Goal: Check status: Check status

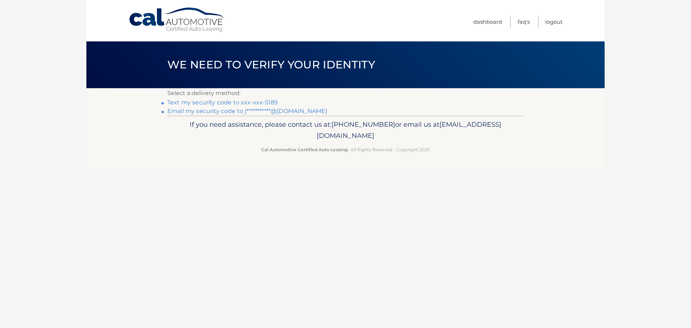
click at [228, 104] on link "Text my security code to xxx-xxx-5189" at bounding box center [222, 102] width 111 height 7
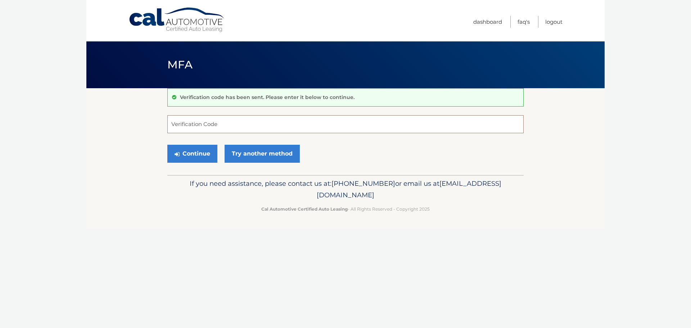
click at [252, 118] on input "Verification Code" at bounding box center [345, 124] width 356 height 18
type input "663540"
click at [199, 152] on button "Continue" at bounding box center [192, 154] width 50 height 18
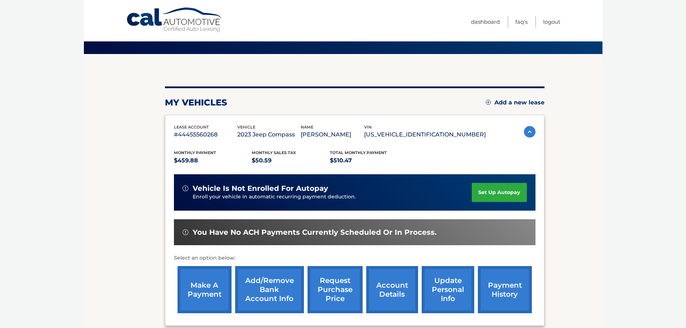
scroll to position [72, 0]
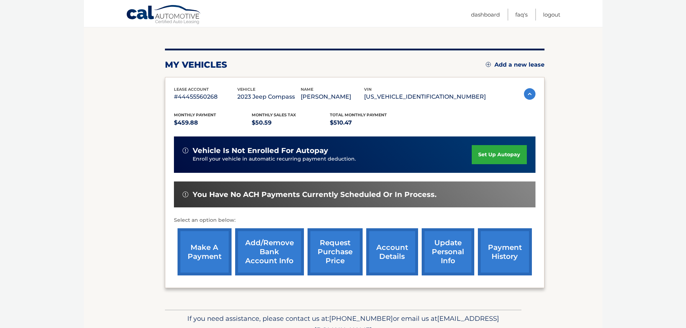
click at [235, 151] on span "vehicle is not enrolled for autopay" at bounding box center [260, 150] width 135 height 9
drag, startPoint x: 228, startPoint y: 188, endPoint x: 293, endPoint y: 232, distance: 78.9
click at [228, 189] on div "You have no ACH payments currently scheduled or in process." at bounding box center [354, 194] width 361 height 26
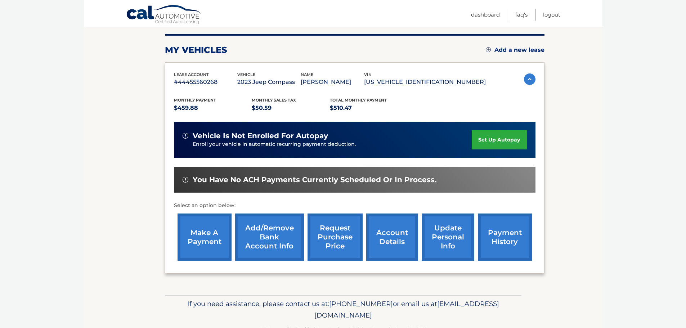
scroll to position [108, 0]
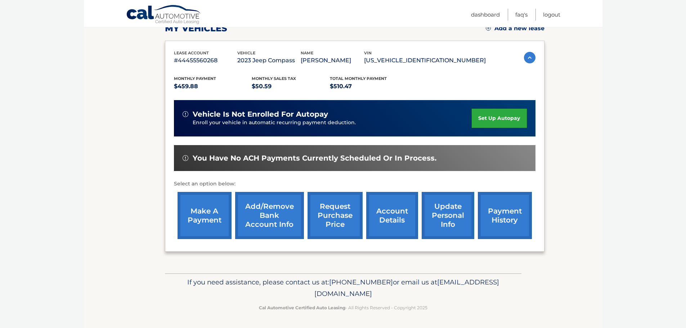
click at [389, 211] on link "account details" at bounding box center [392, 215] width 52 height 47
click at [382, 214] on link "account details" at bounding box center [392, 215] width 52 height 47
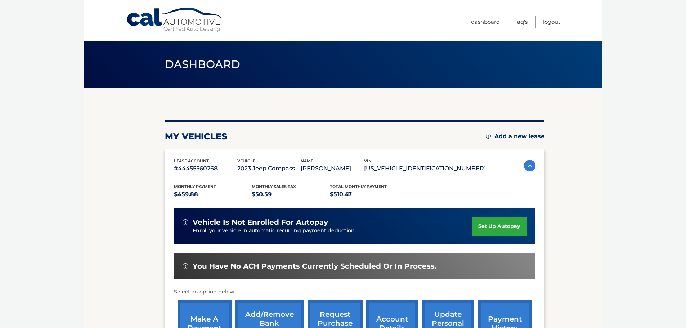
scroll to position [0, 0]
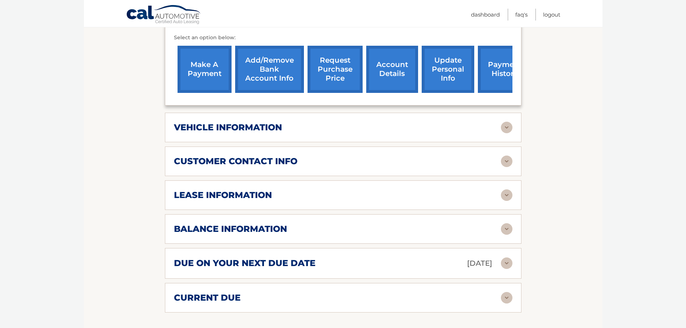
scroll to position [324, 0]
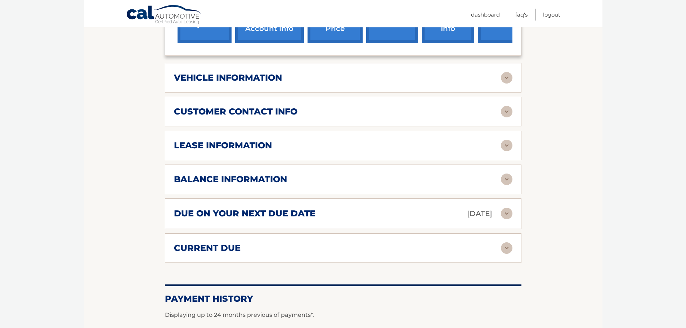
click at [226, 208] on h2 "due on your next due date" at bounding box center [244, 213] width 141 height 11
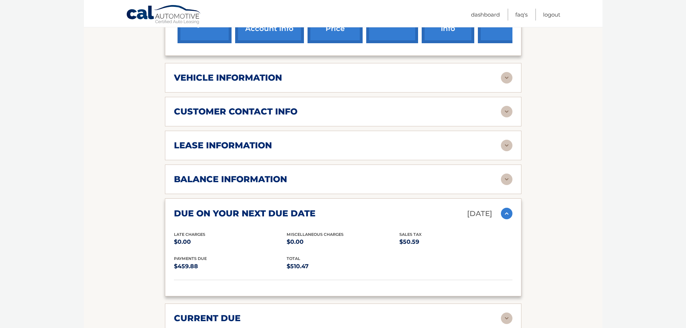
click at [226, 208] on h2 "due on your next due date" at bounding box center [244, 213] width 141 height 11
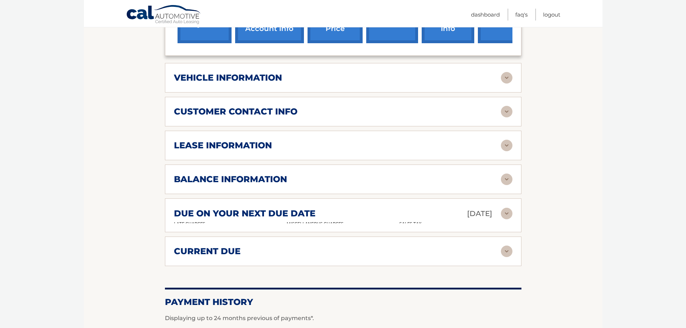
click at [230, 165] on div "balance information Payments Received 30 Payments Remaining 9 Next Payment will…" at bounding box center [343, 180] width 356 height 30
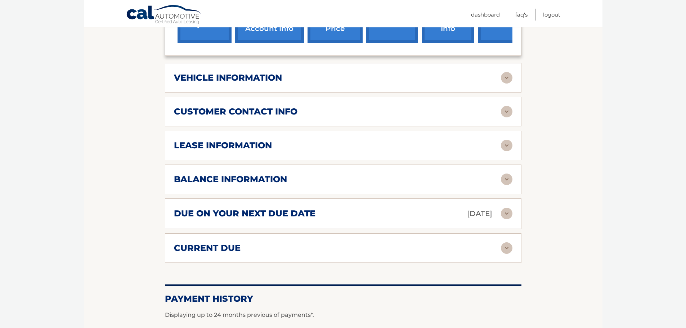
click at [229, 174] on h2 "balance information" at bounding box center [230, 179] width 113 height 11
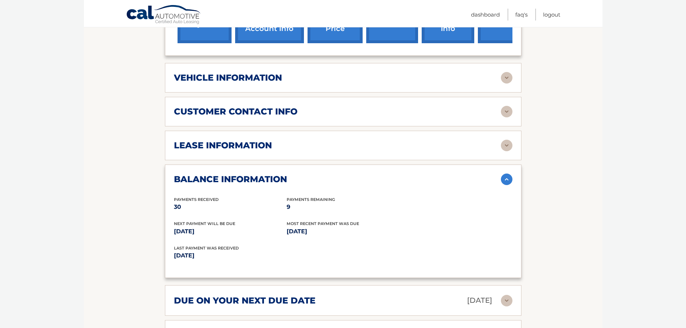
click at [229, 174] on h2 "balance information" at bounding box center [230, 179] width 113 height 11
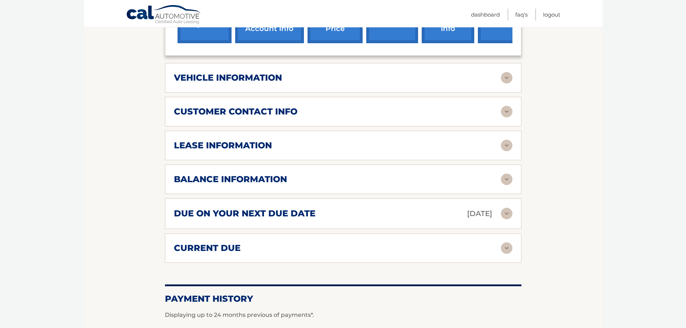
click at [215, 243] on h2 "current due" at bounding box center [207, 248] width 67 height 11
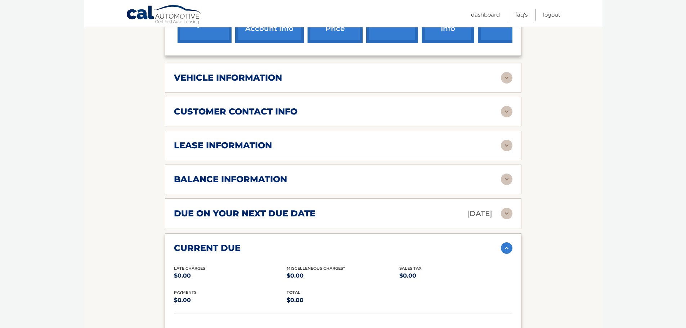
click at [215, 243] on h2 "current due" at bounding box center [207, 248] width 67 height 11
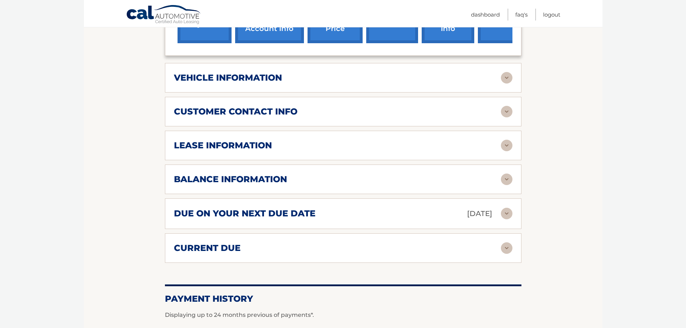
click at [222, 106] on h2 "customer contact info" at bounding box center [235, 111] width 123 height 11
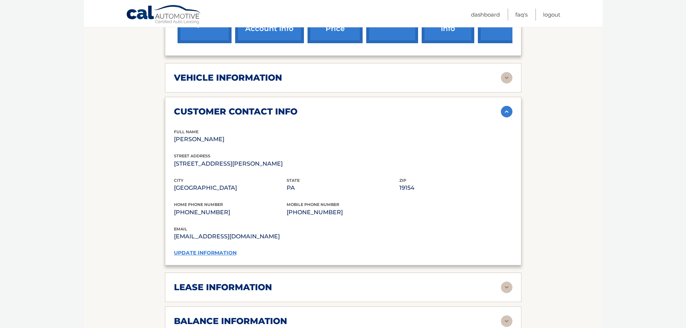
click at [221, 107] on div "customer contact info" at bounding box center [343, 112] width 338 height 12
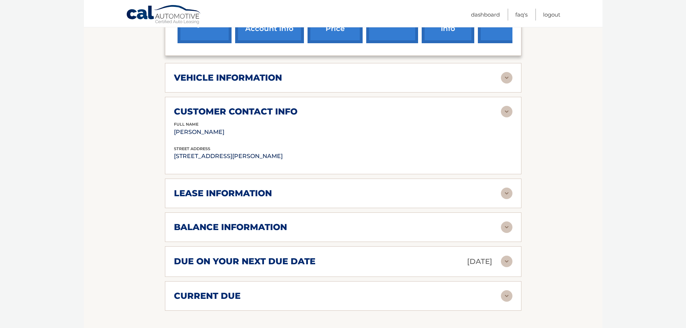
click at [228, 80] on div "vehicle information vehicle Year 2023 vehicle make Jeep vehicle model Compass v…" at bounding box center [343, 78] width 356 height 30
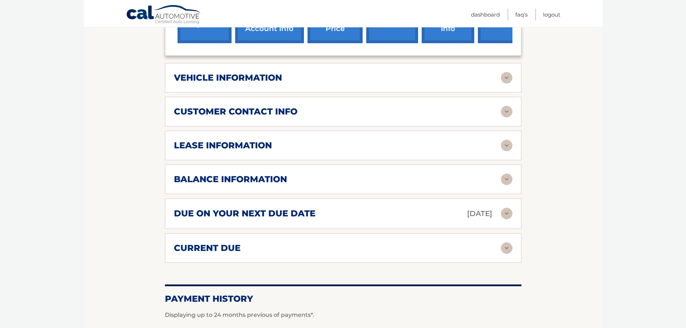
click at [229, 75] on div "vehicle information vehicle Year 2023 vehicle make Jeep vehicle model Compass v…" at bounding box center [343, 78] width 356 height 30
click at [231, 140] on h2 "lease information" at bounding box center [223, 145] width 98 height 11
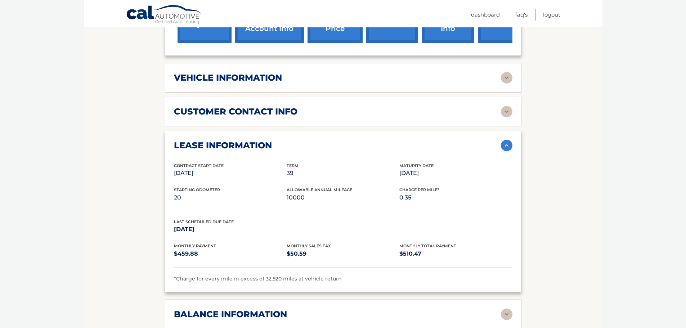
drag, startPoint x: 400, startPoint y: 158, endPoint x: 443, endPoint y: 170, distance: 44.5
click at [443, 170] on div "Contract Start Date Apr 19, 2023 Term 39 Maturity Date Jul 19, 2026" at bounding box center [343, 174] width 338 height 24
click at [414, 193] on p "0.35" at bounding box center [455, 198] width 113 height 10
drag, startPoint x: 263, startPoint y: 270, endPoint x: 277, endPoint y: 274, distance: 14.4
click at [277, 274] on div "lease information Contract Start Date Apr 19, 2023 Term 39 Maturity Date Jul 19…" at bounding box center [343, 212] width 356 height 162
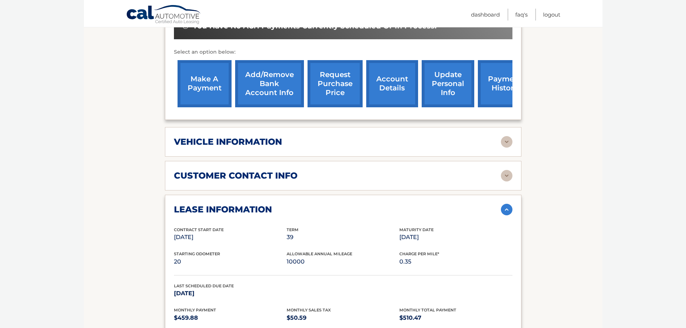
scroll to position [252, 0]
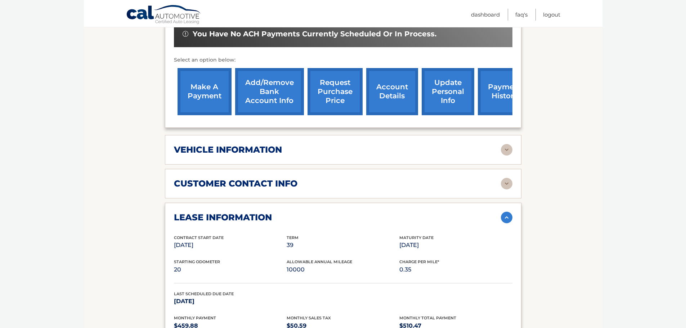
click at [231, 149] on div "vehicle information vehicle Year 2023 vehicle make Jeep vehicle model Compass v…" at bounding box center [343, 150] width 356 height 30
click at [234, 144] on h2 "vehicle information" at bounding box center [228, 149] width 108 height 11
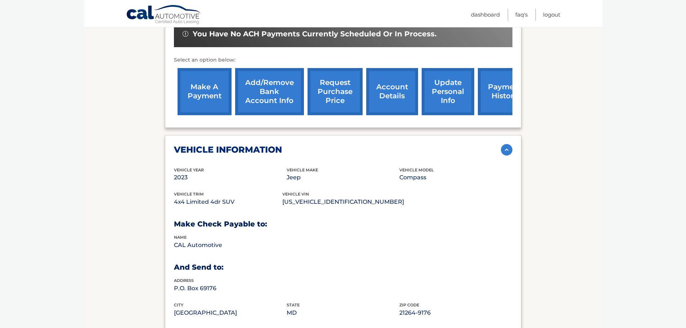
click at [239, 144] on h2 "vehicle information" at bounding box center [228, 149] width 108 height 11
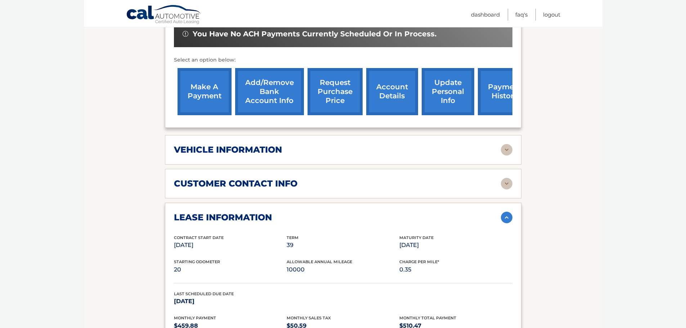
click at [225, 169] on div "customer contact info full name ALISSA SHAW street address 12524 CHILTON RD cit…" at bounding box center [343, 184] width 356 height 30
click at [226, 178] on h2 "customer contact info" at bounding box center [235, 183] width 123 height 11
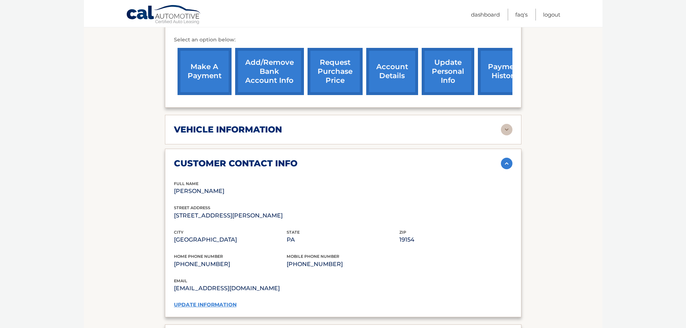
scroll to position [288, 0]
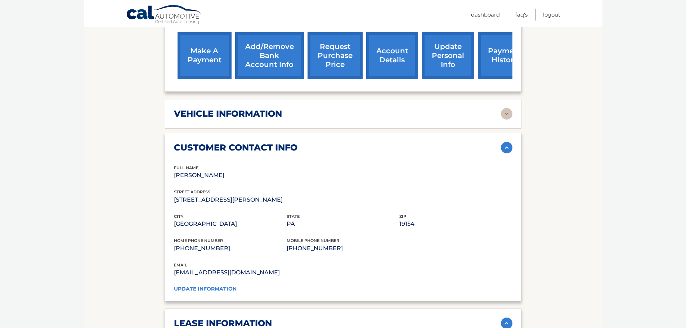
click at [237, 142] on h2 "customer contact info" at bounding box center [235, 147] width 123 height 11
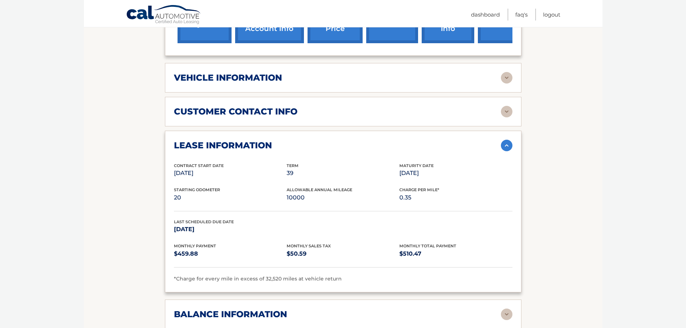
scroll to position [72, 0]
